Goal: Communication & Community: Answer question/provide support

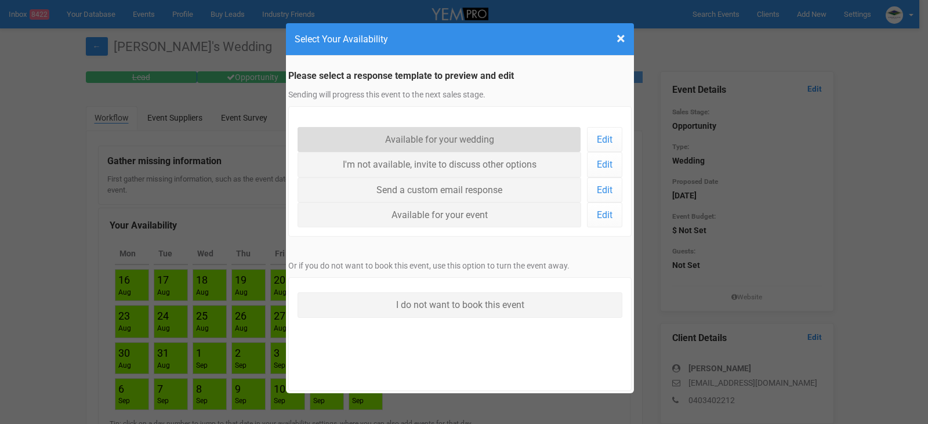
click at [431, 141] on link "Available for your wedding" at bounding box center [440, 139] width 284 height 25
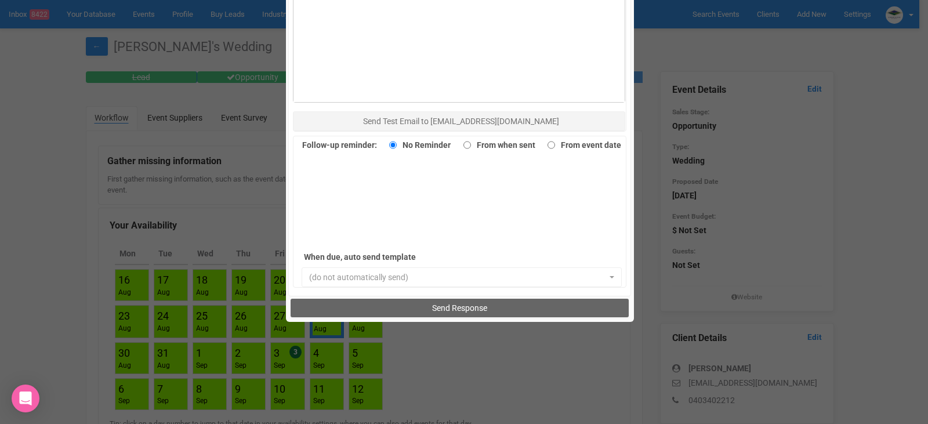
scroll to position [798, 0]
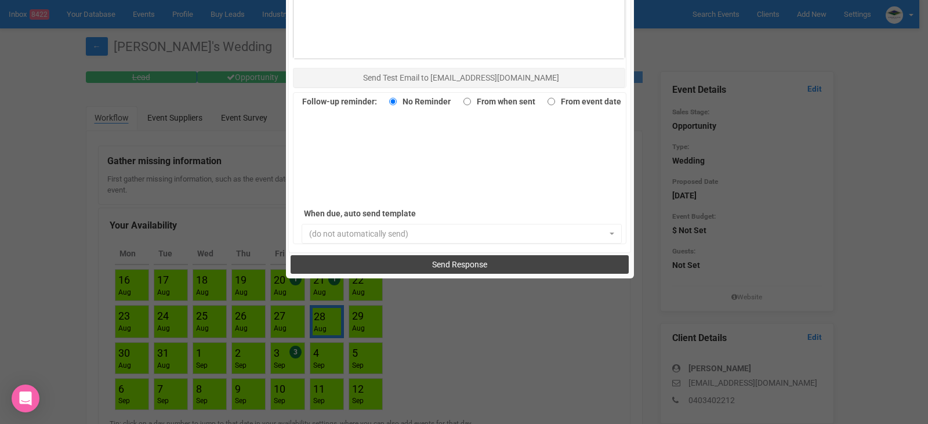
click at [453, 265] on span "Send Response" at bounding box center [459, 264] width 55 height 9
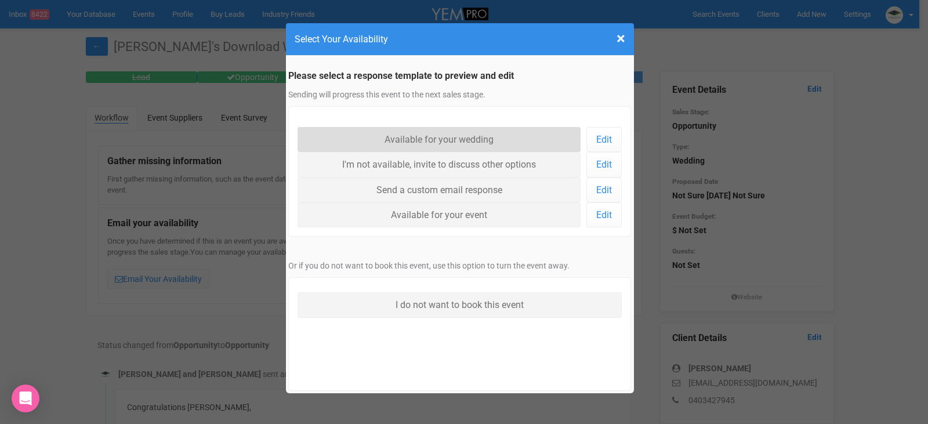
click at [459, 132] on link "Available for your wedding" at bounding box center [440, 139] width 284 height 25
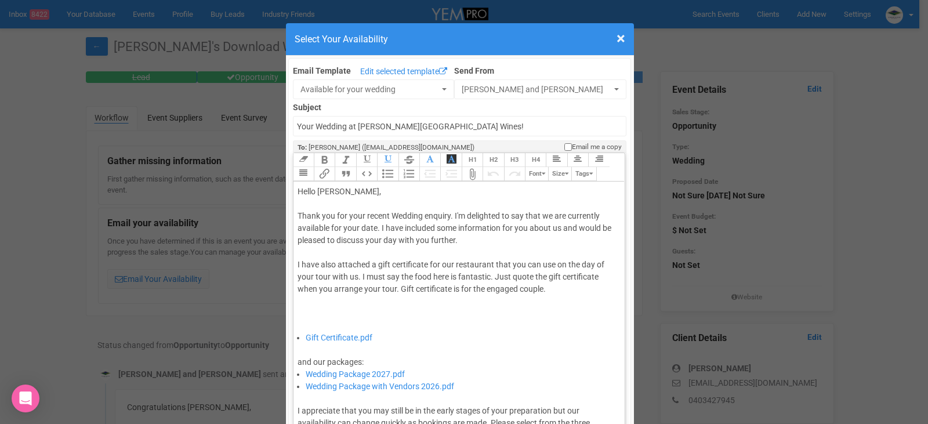
click at [375, 229] on div "Thank you for your recent Wedding enquiry. I'm delighted to say that we are cur…" at bounding box center [458, 271] width 320 height 122
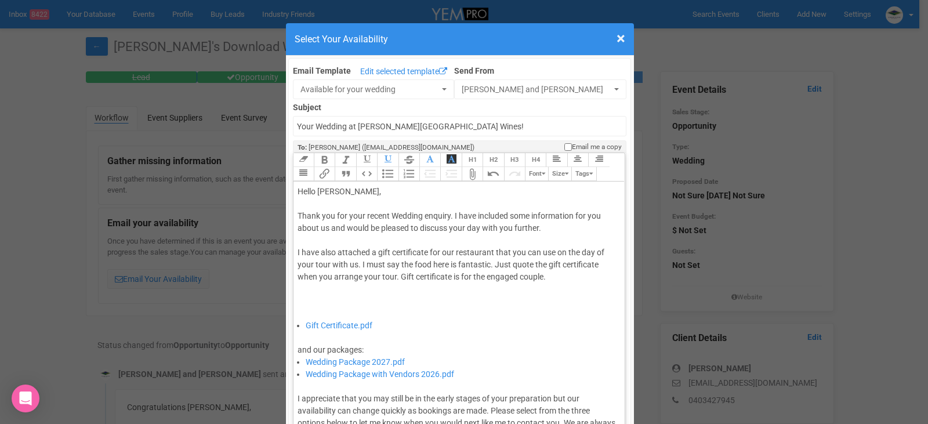
type trix-editor "<div>Hello [PERSON_NAME],&nbsp;</div><div><br></div><div>Thank you for your rec…"
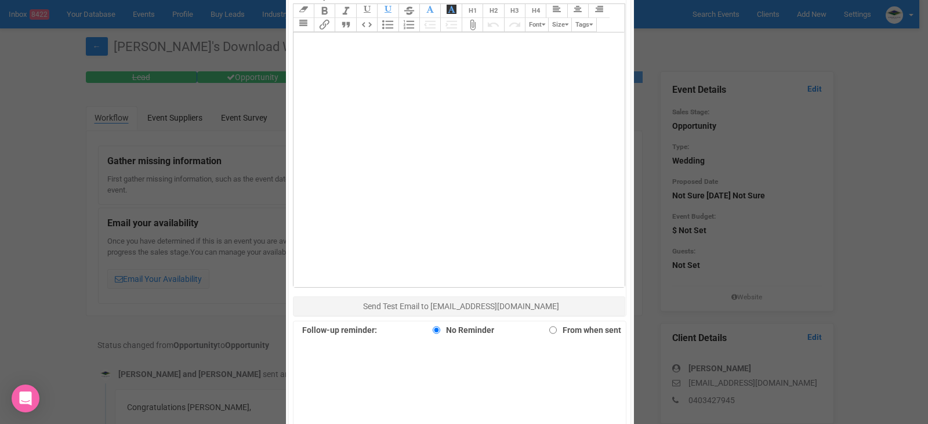
scroll to position [696, 0]
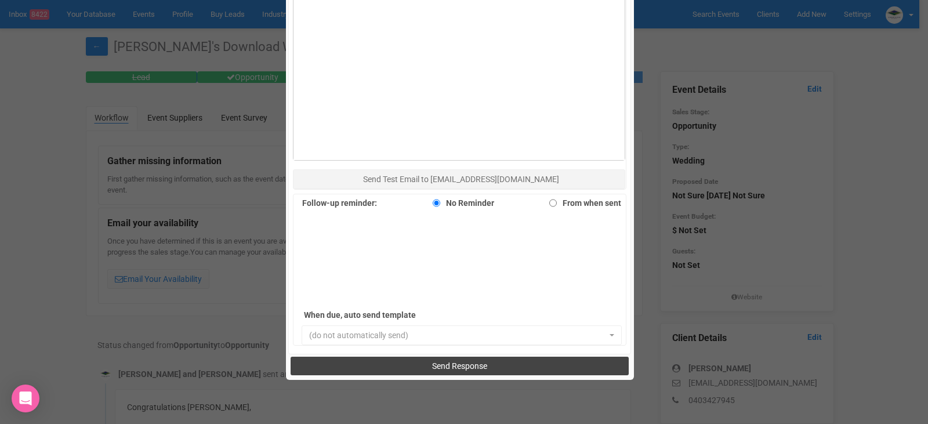
click at [450, 364] on span "Send Response" at bounding box center [459, 366] width 55 height 9
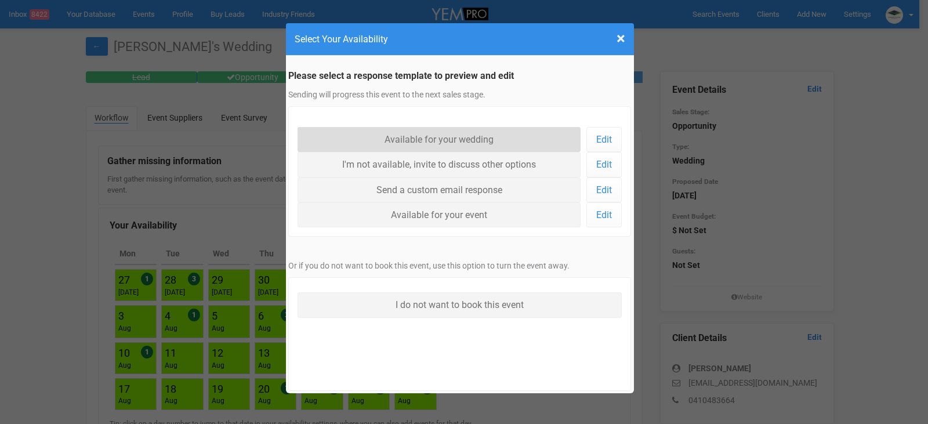
click at [482, 134] on link "Available for your wedding" at bounding box center [440, 139] width 284 height 25
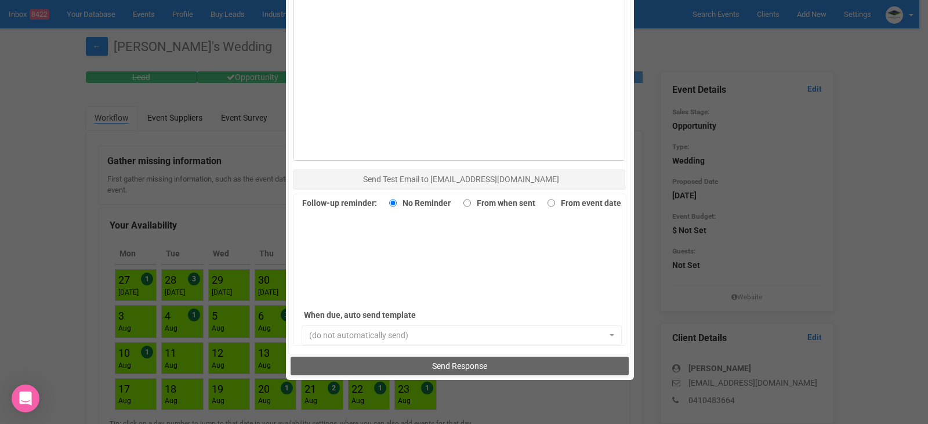
scroll to position [798, 0]
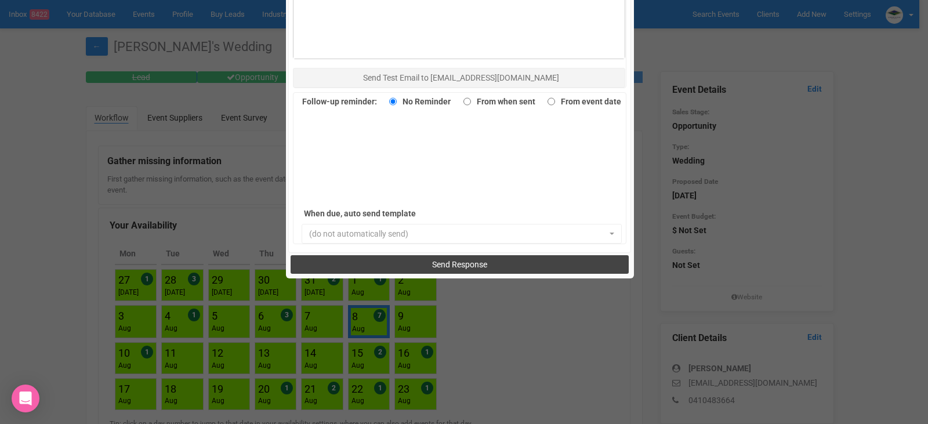
click at [495, 265] on button "Send Response" at bounding box center [460, 264] width 338 height 19
